Goal: Transaction & Acquisition: Subscribe to service/newsletter

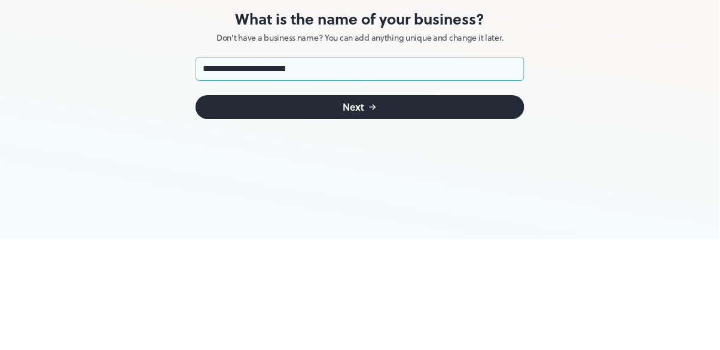
type input "**********"
click at [416, 218] on button "Next" at bounding box center [360, 218] width 329 height 24
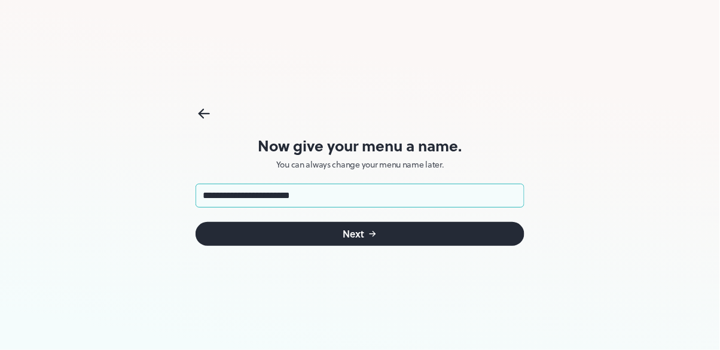
click at [377, 188] on input "**********" at bounding box center [360, 196] width 329 height 24
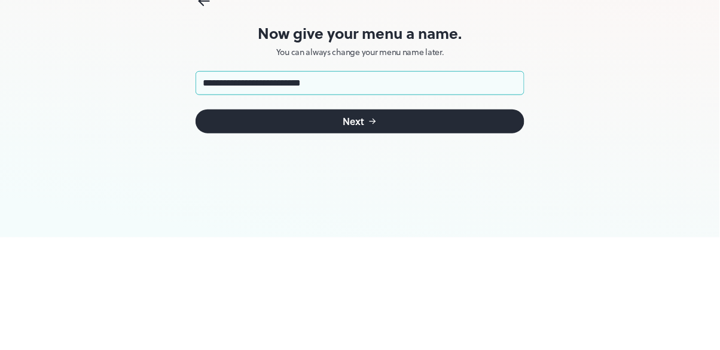
type input "**********"
click at [451, 237] on button "Next" at bounding box center [360, 234] width 329 height 24
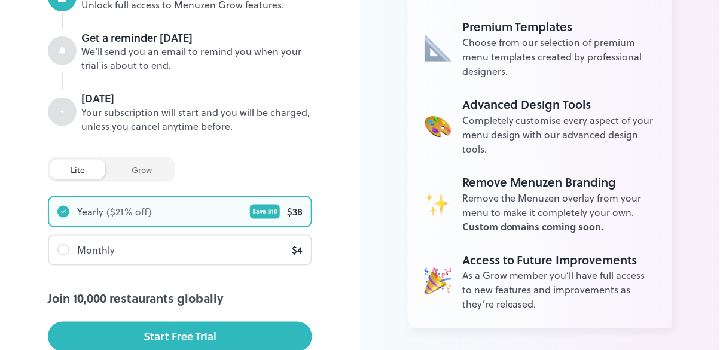
scroll to position [270, 0]
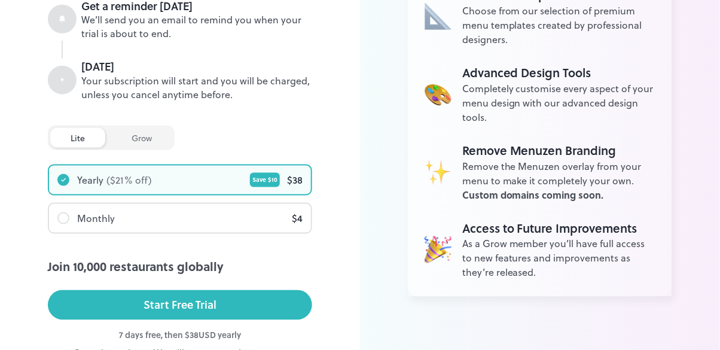
click at [289, 302] on button "Start Free Trial" at bounding box center [180, 305] width 264 height 30
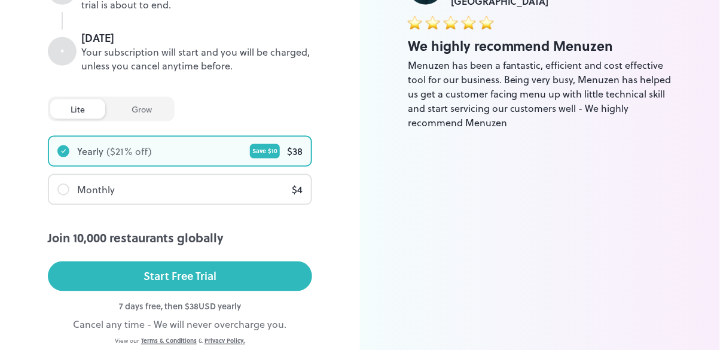
scroll to position [322, 0]
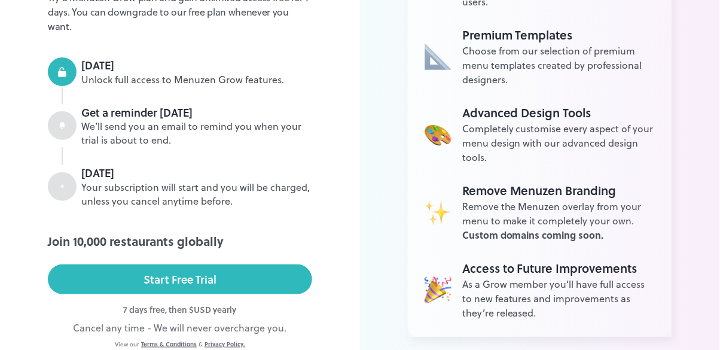
scroll to position [195, 0]
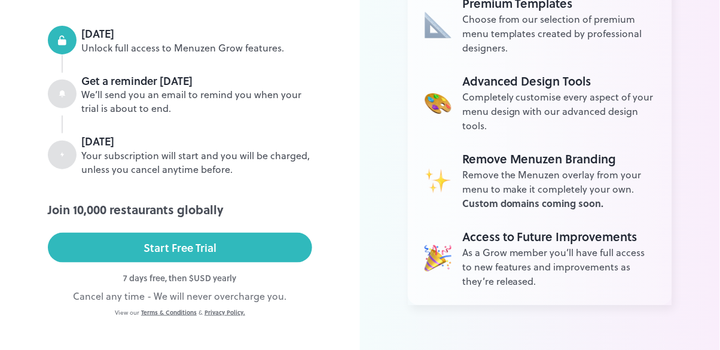
click at [196, 272] on div "7 days free, then $ USD yearly" at bounding box center [180, 278] width 264 height 13
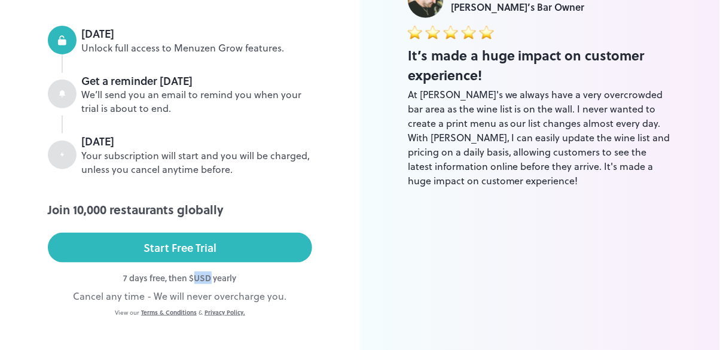
click at [360, 175] on div "With Menuzen Grow, you’ll unlock: Unlimited Assets Store unlimited items, creat…" at bounding box center [540, 85] width 360 height 560
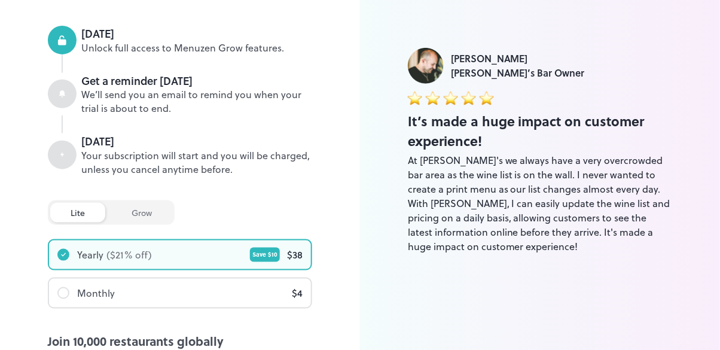
scroll to position [270, 0]
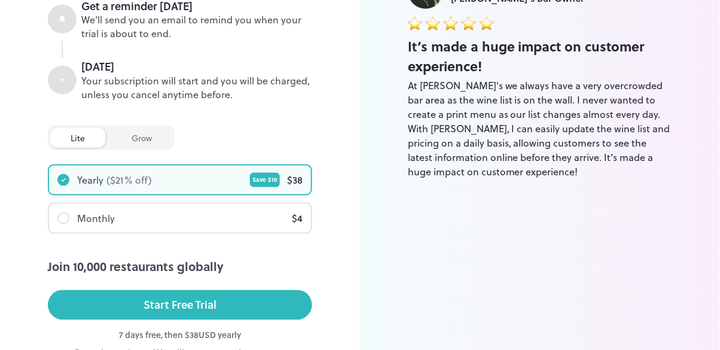
click at [154, 129] on div "grow" at bounding box center [141, 138] width 61 height 20
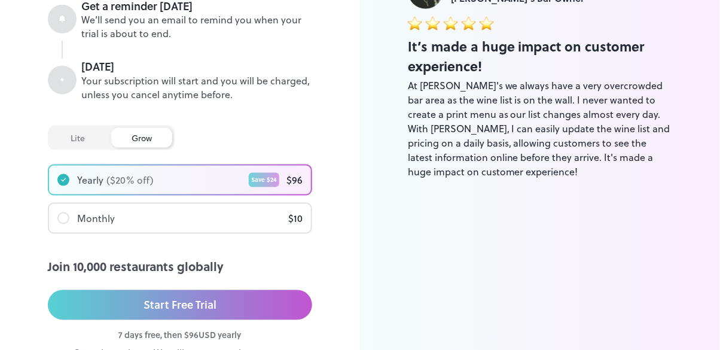
click at [86, 128] on div "lite" at bounding box center [77, 138] width 55 height 20
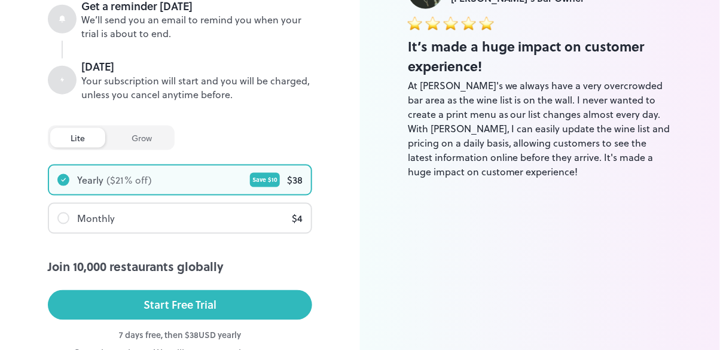
click at [127, 128] on div "grow" at bounding box center [141, 138] width 61 height 20
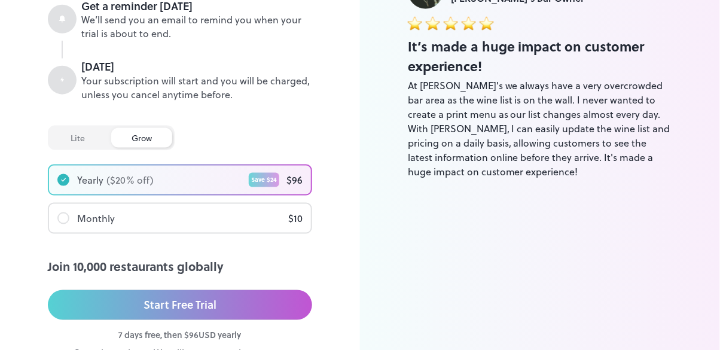
click at [81, 128] on div "lite" at bounding box center [77, 138] width 55 height 20
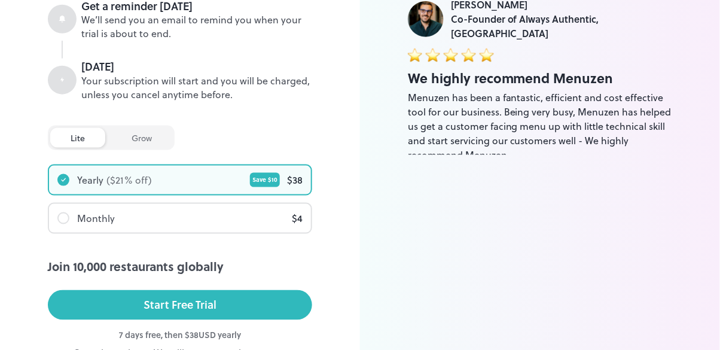
click at [133, 128] on div "grow" at bounding box center [141, 138] width 61 height 20
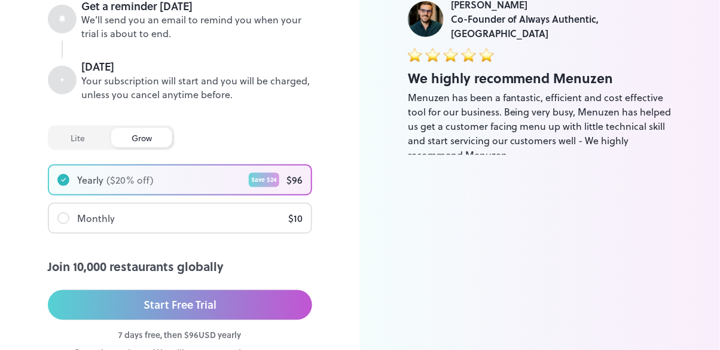
click at [88, 128] on div "lite" at bounding box center [77, 138] width 55 height 20
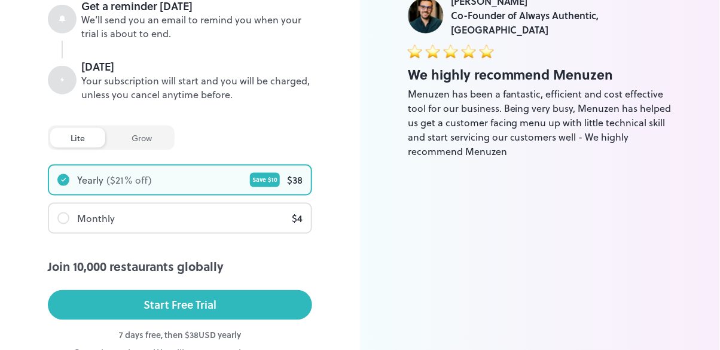
click at [95, 131] on div "lite" at bounding box center [77, 138] width 55 height 20
click at [133, 132] on div "grow" at bounding box center [141, 138] width 61 height 20
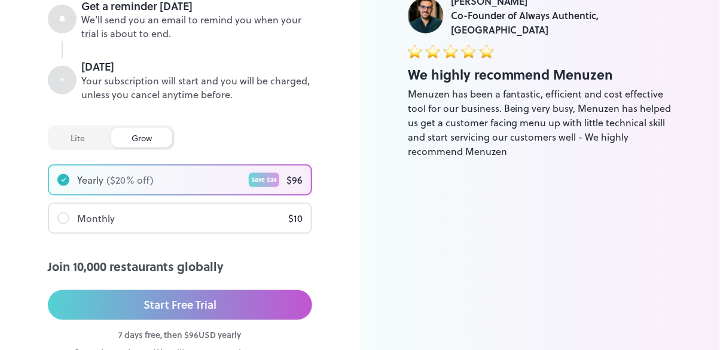
click at [138, 128] on div "grow" at bounding box center [141, 138] width 61 height 20
click at [97, 128] on div "lite" at bounding box center [77, 138] width 55 height 20
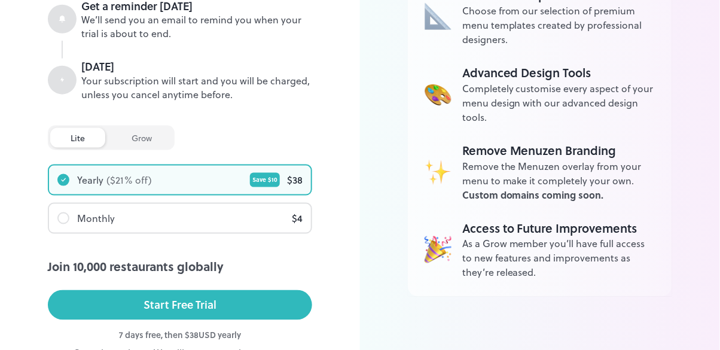
click at [132, 128] on div "grow" at bounding box center [141, 138] width 61 height 20
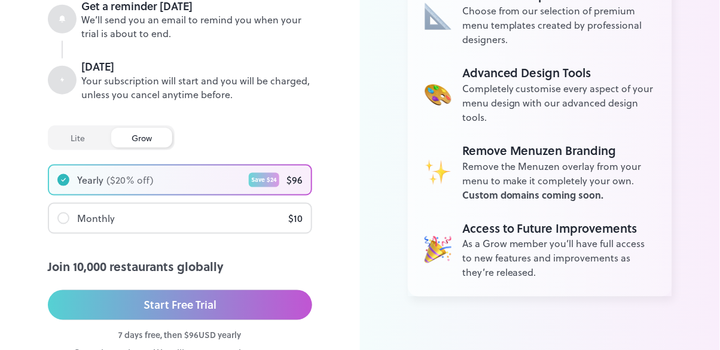
click at [130, 128] on div "grow" at bounding box center [141, 138] width 61 height 20
click at [90, 128] on div "lite" at bounding box center [77, 138] width 55 height 20
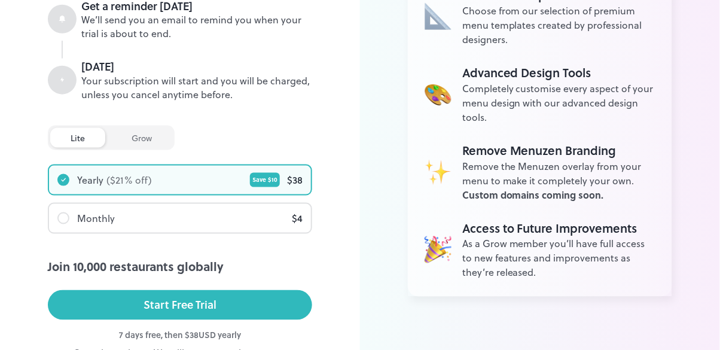
click at [132, 128] on div "grow" at bounding box center [141, 138] width 61 height 20
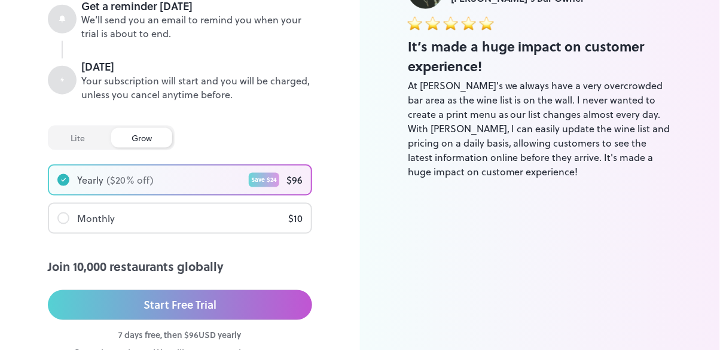
click at [260, 346] on div "Cancel any time - We will never overcharge you." at bounding box center [180, 353] width 264 height 14
click at [354, 230] on div "grow Plan Start your free 7 day trial Try a Menuzen Grow plan and gain unlimite…" at bounding box center [180, 76] width 360 height 692
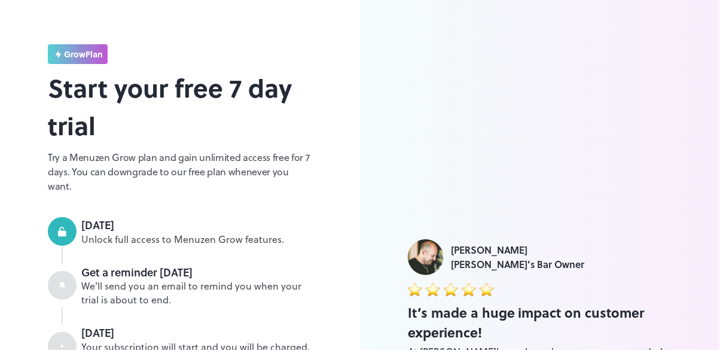
scroll to position [0, 0]
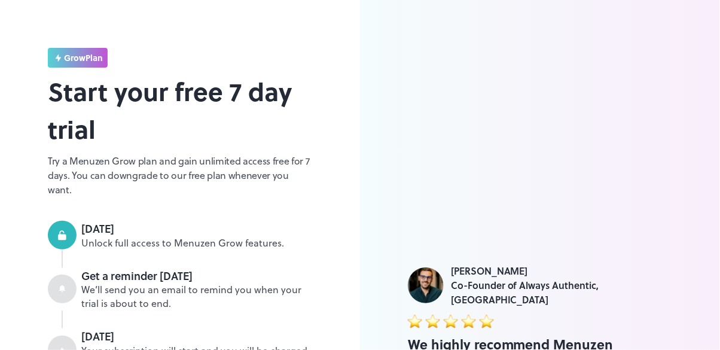
click at [72, 39] on div "grow Plan Start your free 7 day trial Try a Menuzen Grow plan and gain unlimite…" at bounding box center [180, 346] width 360 height 692
click at [63, 56] on icon at bounding box center [58, 58] width 11 height 11
